Goal: Information Seeking & Learning: Learn about a topic

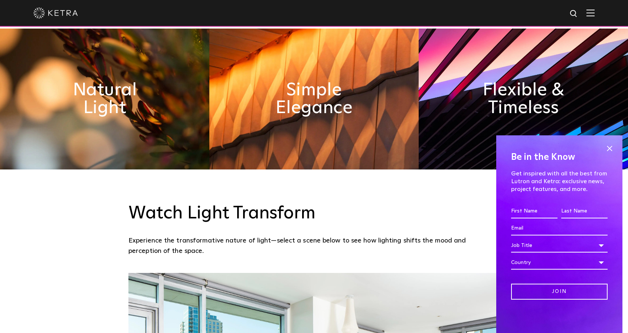
scroll to position [425, 0]
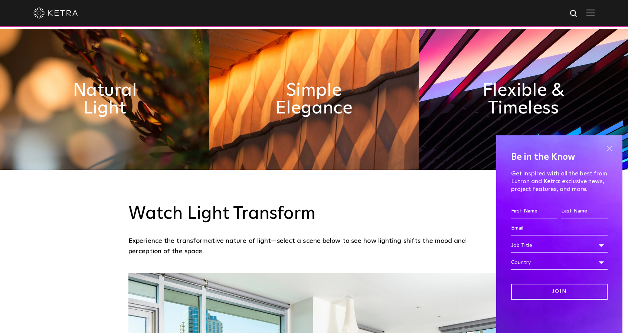
click at [609, 151] on span at bounding box center [609, 148] width 11 height 11
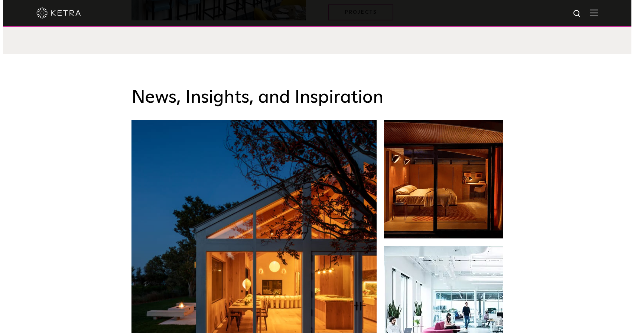
scroll to position [1123, 0]
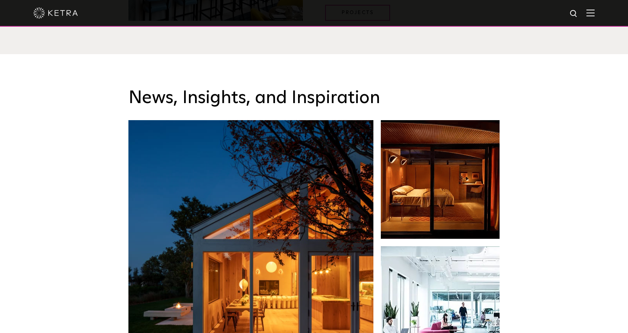
click at [595, 12] on img at bounding box center [591, 12] width 8 height 7
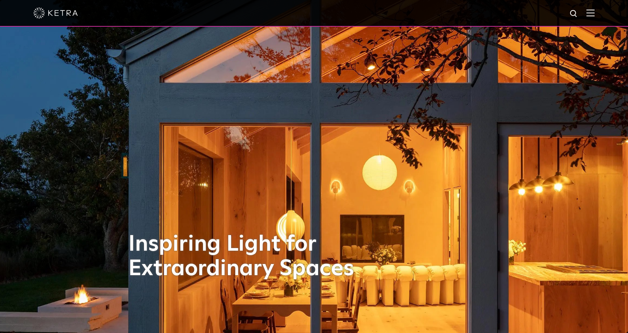
click at [602, 13] on div at bounding box center [314, 13] width 628 height 27
click at [595, 13] on img at bounding box center [591, 12] width 8 height 7
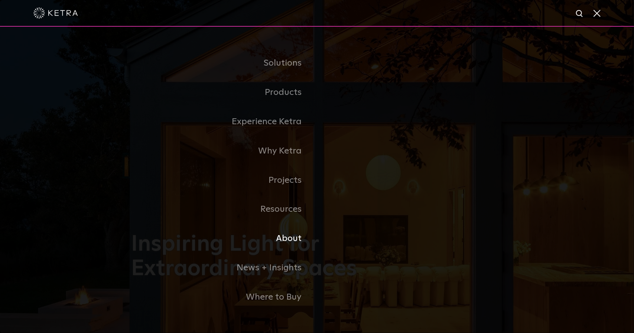
click at [288, 241] on link "About" at bounding box center [224, 238] width 186 height 29
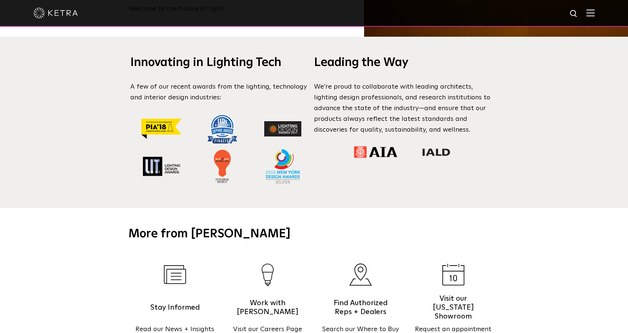
scroll to position [651, 0]
